Goal: Task Accomplishment & Management: Complete application form

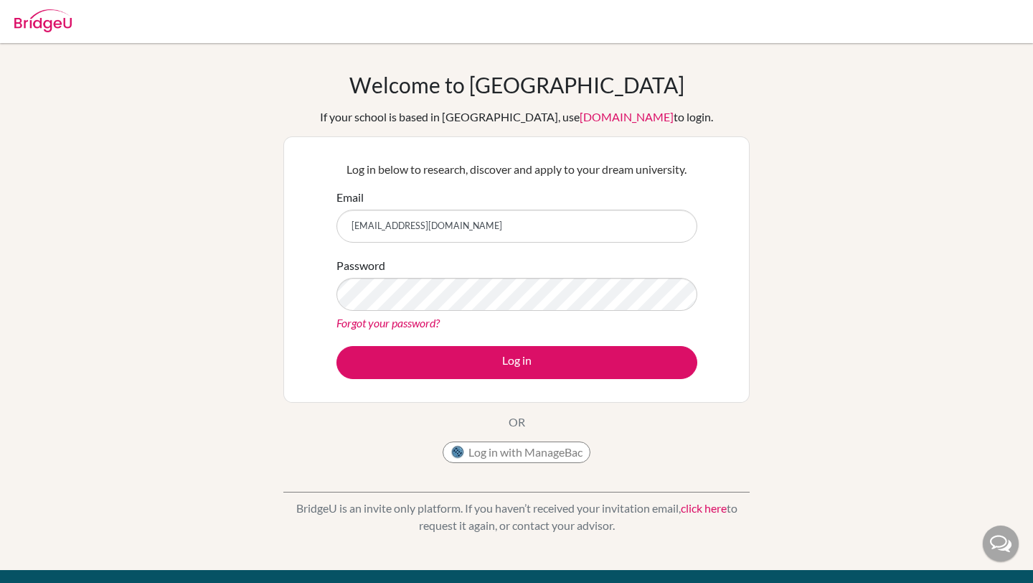
click at [337, 346] on button "Log in" at bounding box center [517, 362] width 361 height 33
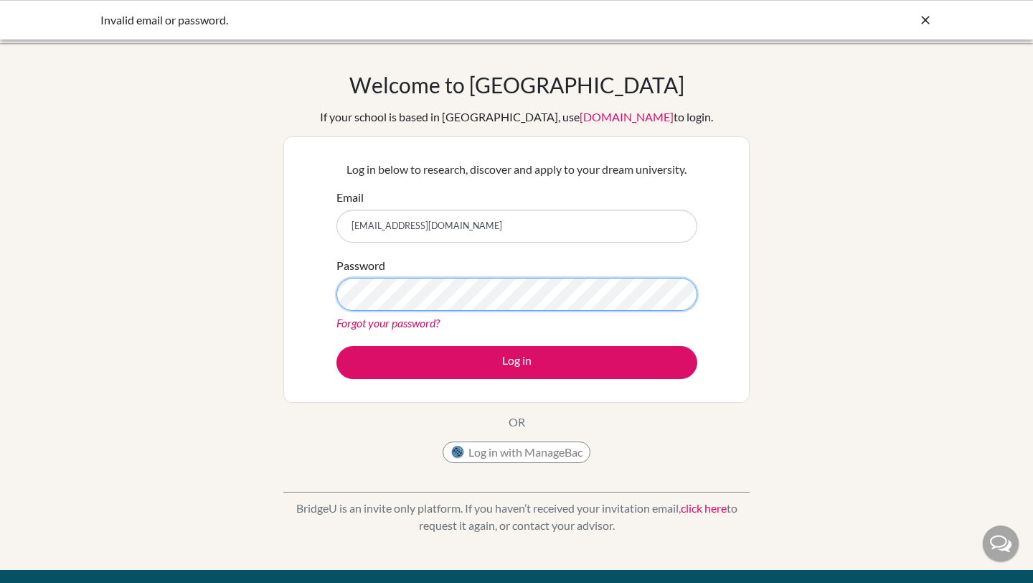
click at [337, 346] on button "Log in" at bounding box center [517, 362] width 361 height 33
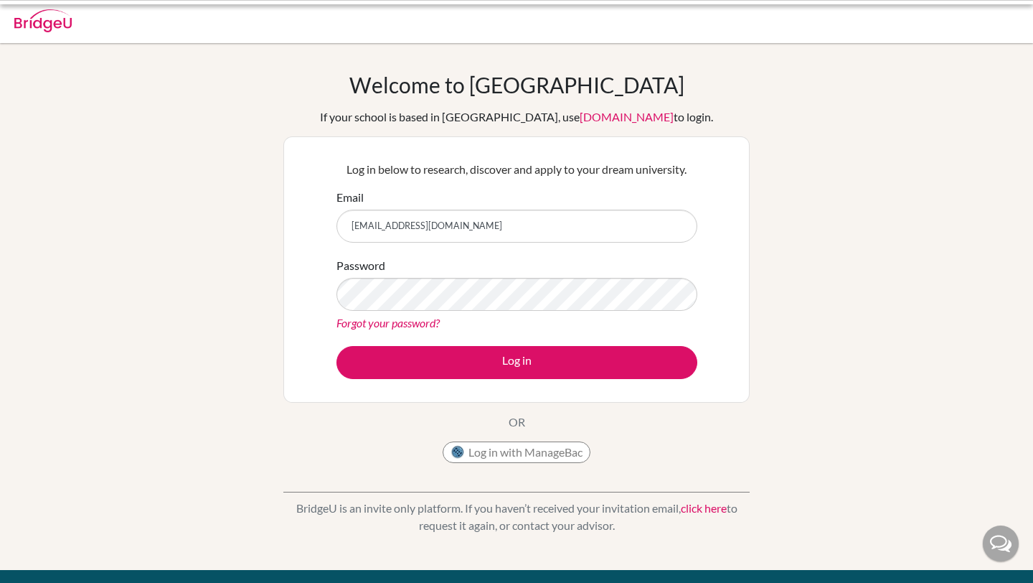
click at [467, 346] on button "Log in" at bounding box center [517, 362] width 361 height 33
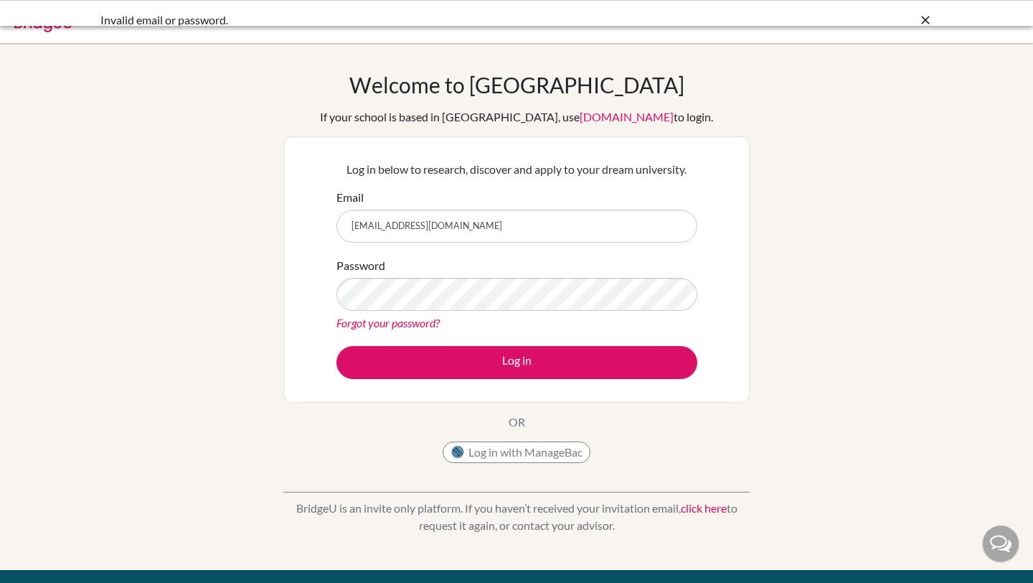
click at [467, 346] on button "Log in" at bounding box center [517, 362] width 361 height 33
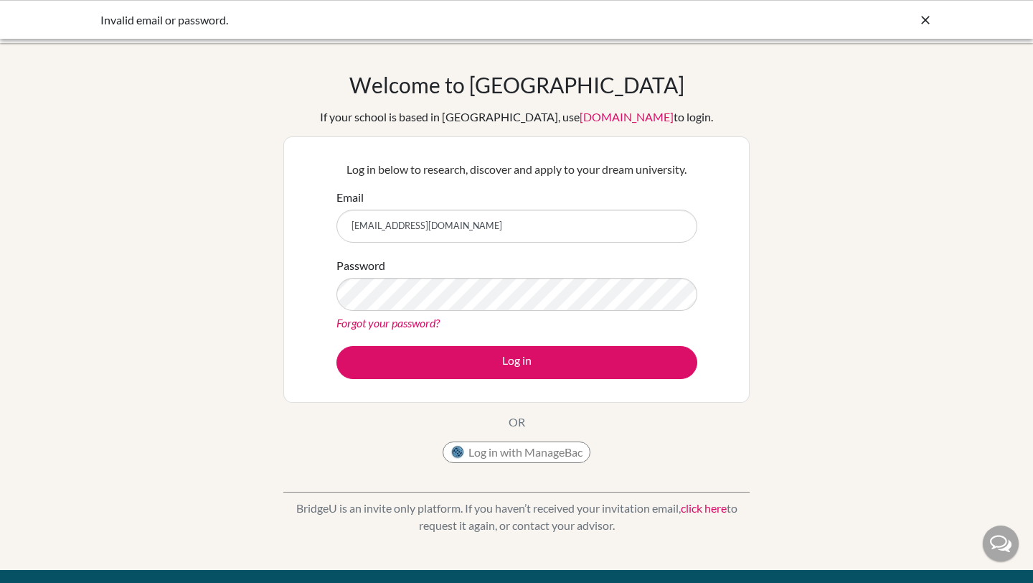
click at [467, 346] on button "Log in" at bounding box center [517, 362] width 361 height 33
click at [400, 224] on input "[EMAIL_ADDRESS][DOMAIN_NAME]" at bounding box center [517, 226] width 361 height 33
click at [377, 226] on input "[EMAIL_ADDRESS][DOMAIN_NAME]" at bounding box center [517, 226] width 361 height 33
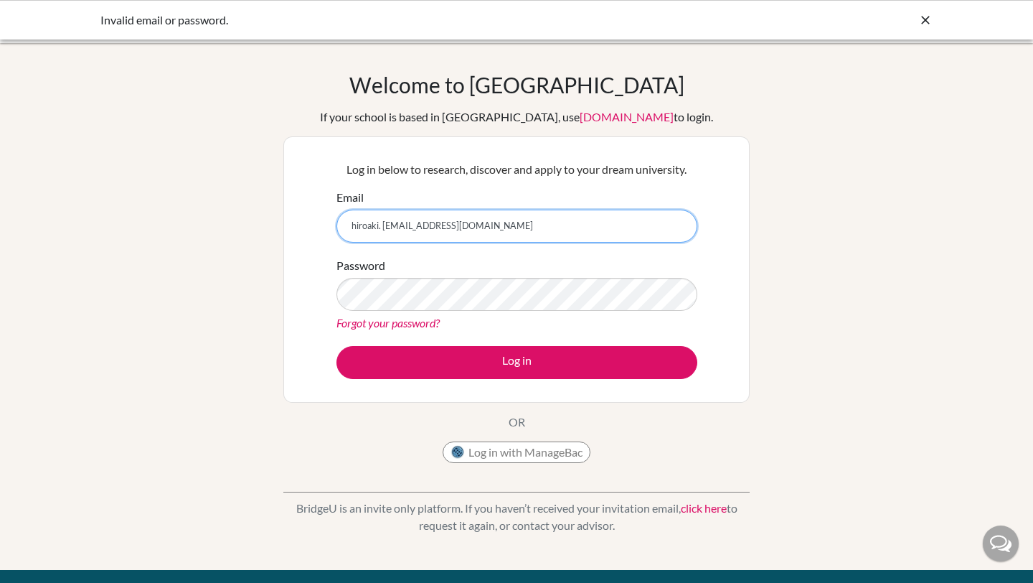
click at [337, 346] on button "Log in" at bounding box center [517, 362] width 361 height 33
click at [461, 227] on input "[EMAIL_ADDRESS][DOMAIN_NAME]" at bounding box center [517, 226] width 361 height 33
type input "[EMAIL_ADDRESS][DOMAIN_NAME]"
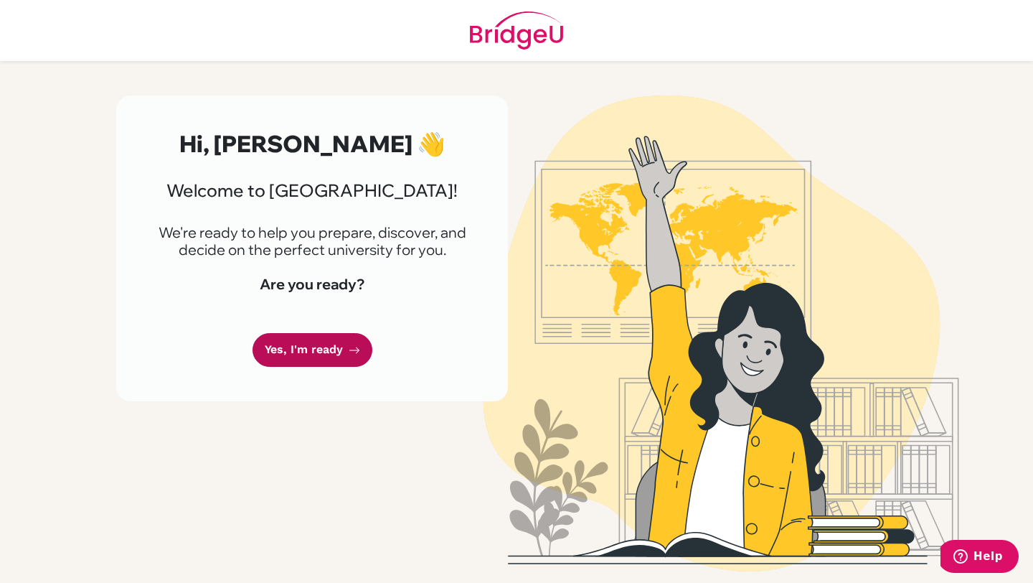
click at [310, 348] on link "Yes, I'm ready" at bounding box center [313, 350] width 120 height 34
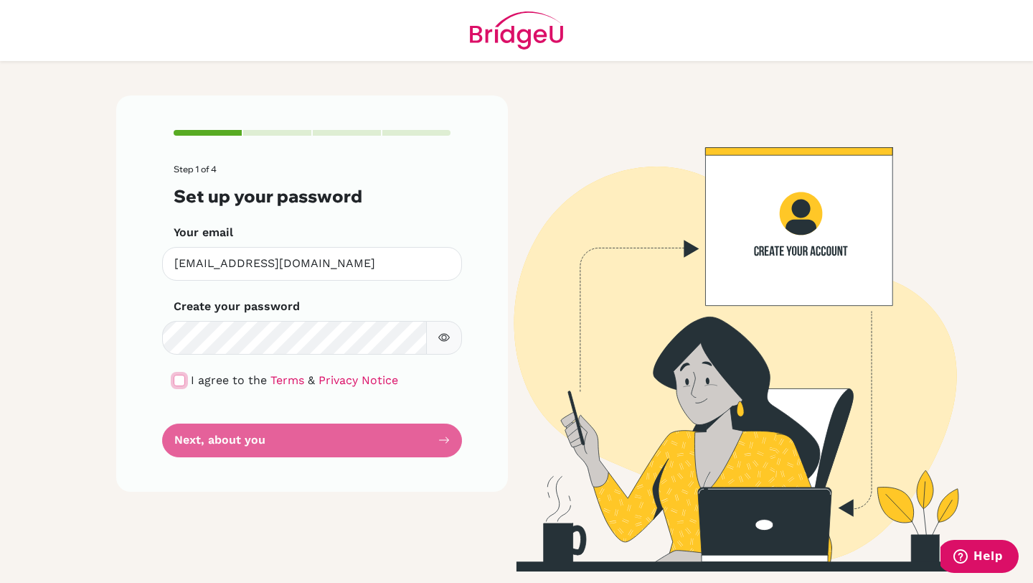
click at [181, 378] on input "checkbox" at bounding box center [179, 380] width 11 height 11
checkbox input "true"
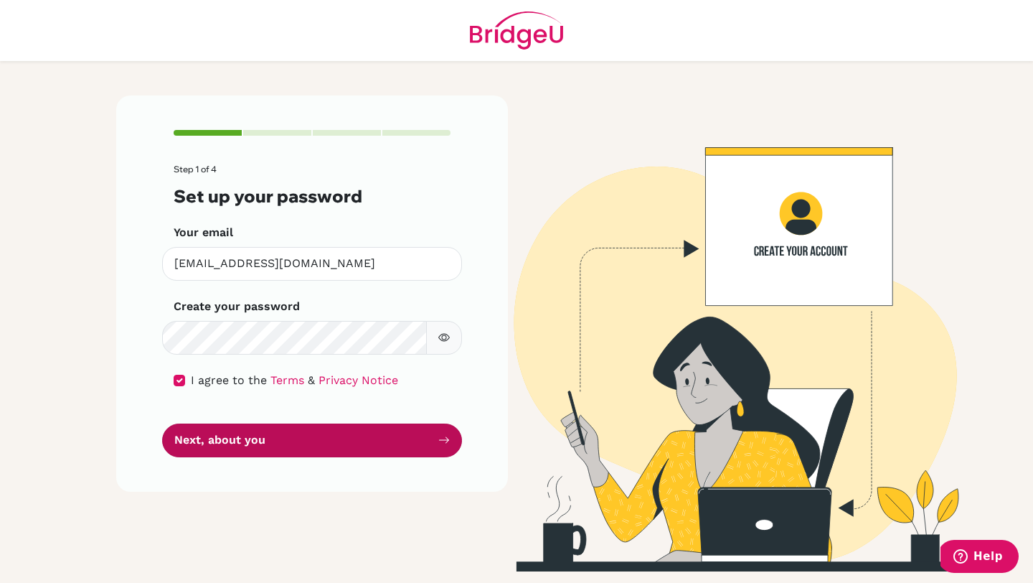
click at [317, 443] on button "Next, about you" at bounding box center [312, 440] width 300 height 34
